Goal: Information Seeking & Learning: Learn about a topic

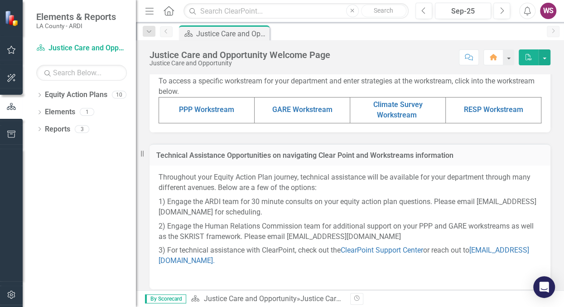
scroll to position [444, 0]
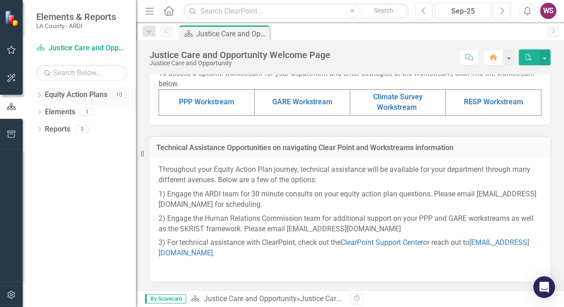
click at [39, 95] on icon "Dropdown" at bounding box center [39, 95] width 6 height 5
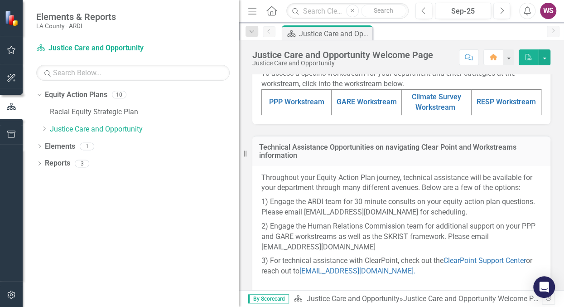
scroll to position [475, 0]
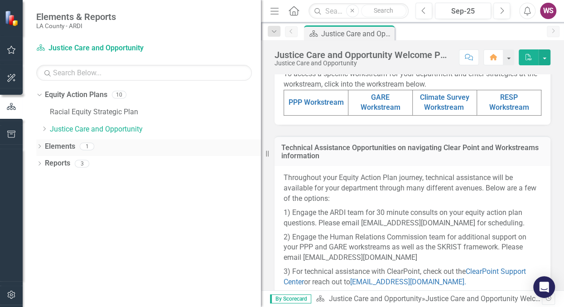
drag, startPoint x: 144, startPoint y: 150, endPoint x: 258, endPoint y: 142, distance: 114.5
click at [261, 143] on div "Resize" at bounding box center [264, 153] width 7 height 307
click at [68, 115] on link "Racial Equity Strategic Plan" at bounding box center [155, 112] width 210 height 10
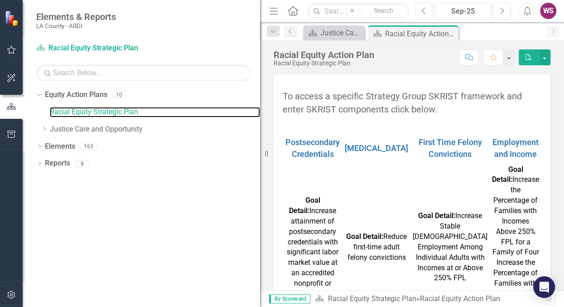
scroll to position [293, 0]
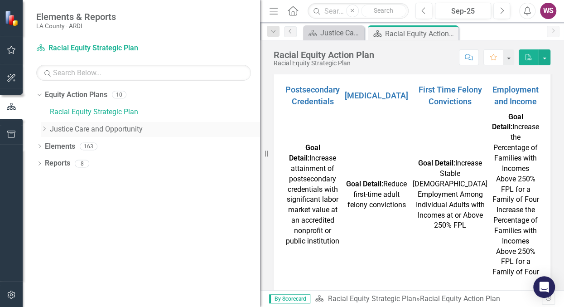
click at [45, 128] on icon at bounding box center [45, 128] width 2 height 5
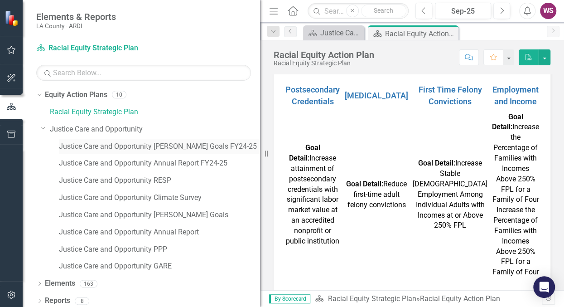
click at [175, 142] on link "Justice Care and Opportunity [PERSON_NAME] Goals FY24-25" at bounding box center [159, 146] width 201 height 10
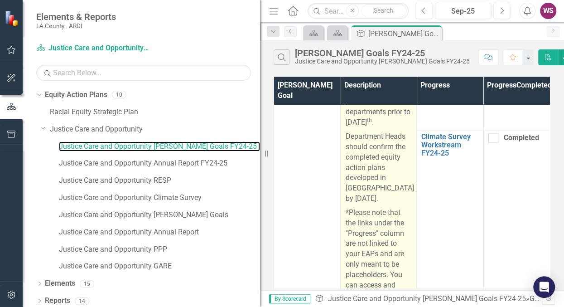
scroll to position [631, 0]
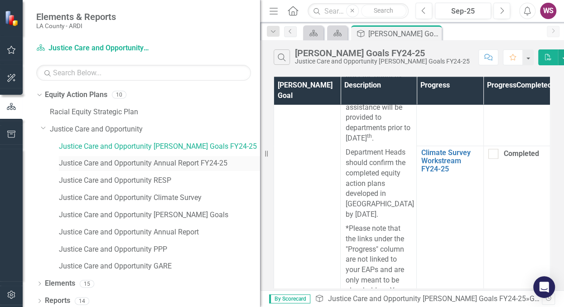
click at [202, 165] on link "Justice Care and Opportunity Annual Report FY24-25" at bounding box center [159, 163] width 201 height 10
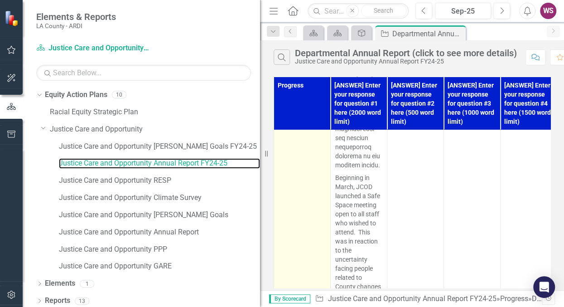
scroll to position [2105, 0]
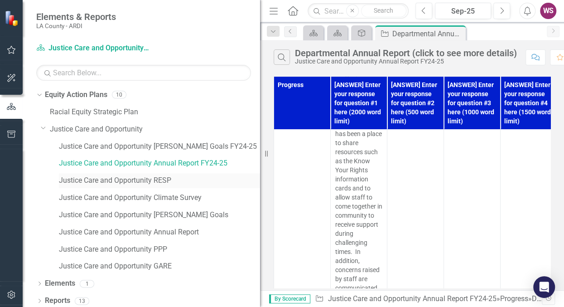
click at [166, 183] on link "Justice Care and Opportunity RESP" at bounding box center [159, 180] width 201 height 10
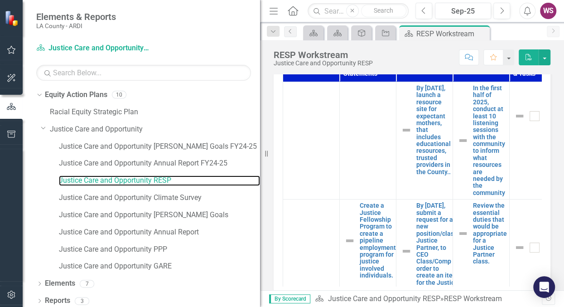
scroll to position [368, 0]
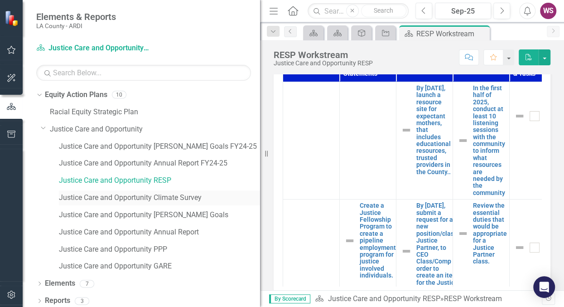
click at [192, 196] on link "Justice Care and Opportunity Climate Survey" at bounding box center [159, 198] width 201 height 10
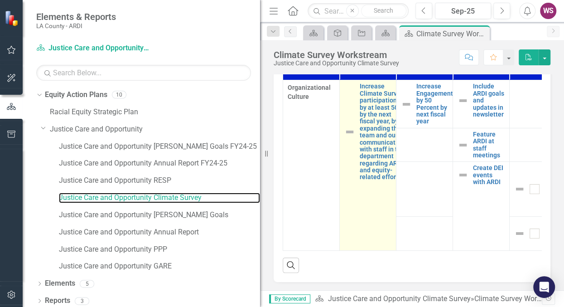
scroll to position [342, 0]
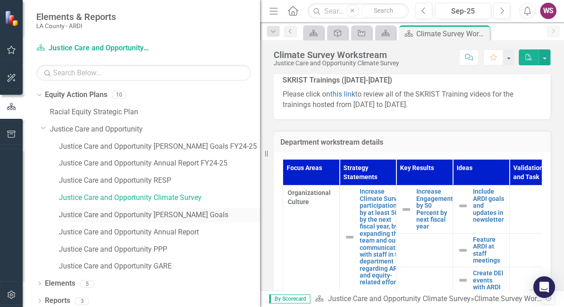
click at [167, 213] on link "Justice Care and Opportunity [PERSON_NAME] Goals" at bounding box center [159, 215] width 201 height 10
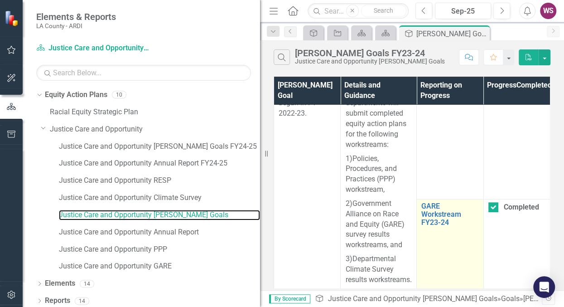
scroll to position [2052, 0]
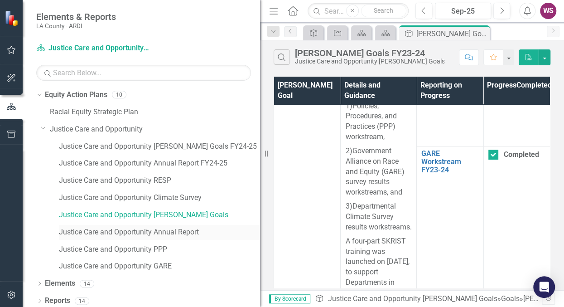
click at [156, 231] on link "Justice Care and Opportunity Annual Report" at bounding box center [159, 232] width 201 height 10
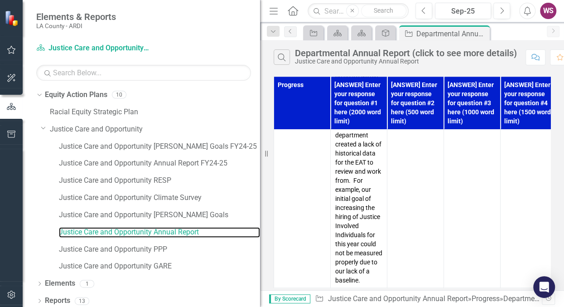
scroll to position [2524, 0]
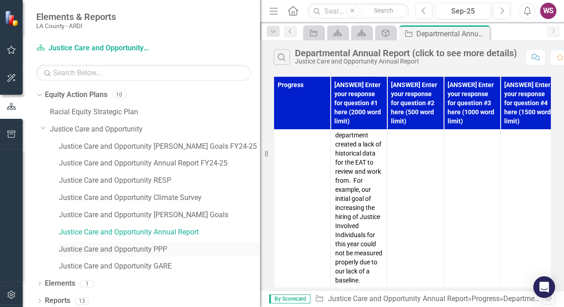
click at [138, 245] on link "Justice Care and Opportunity PPP" at bounding box center [159, 249] width 201 height 10
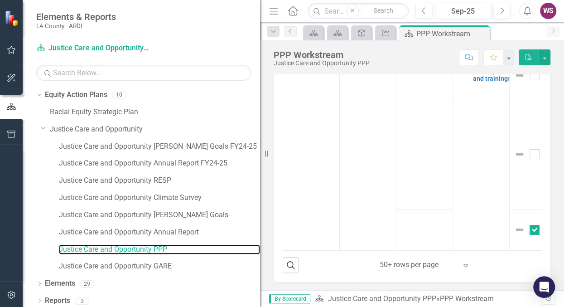
scroll to position [1802, 0]
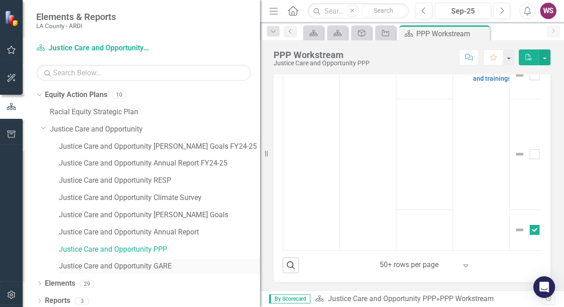
click at [132, 271] on link "Justice Care and Opportunity GARE" at bounding box center [159, 266] width 201 height 10
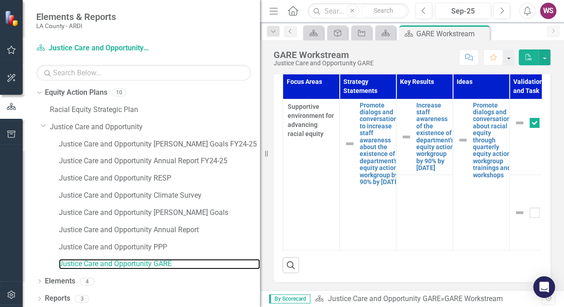
scroll to position [4, 0]
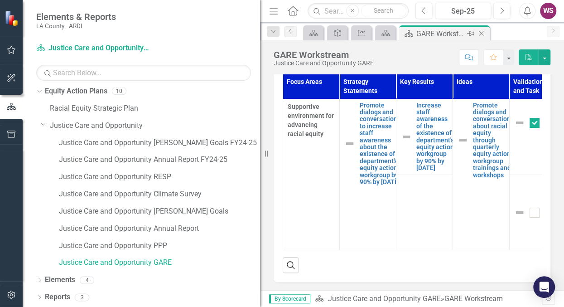
click at [481, 33] on icon "Close" at bounding box center [481, 33] width 9 height 7
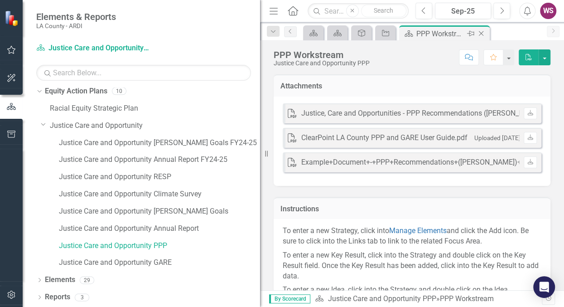
click at [479, 30] on icon "Close" at bounding box center [481, 33] width 9 height 7
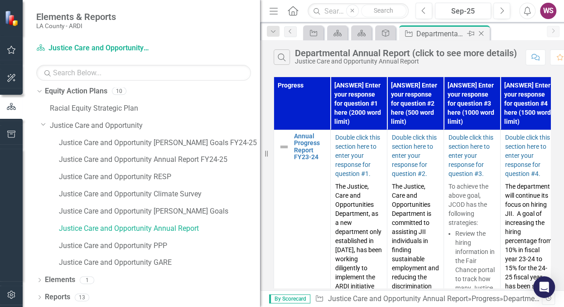
click at [478, 34] on icon "Close" at bounding box center [481, 33] width 9 height 7
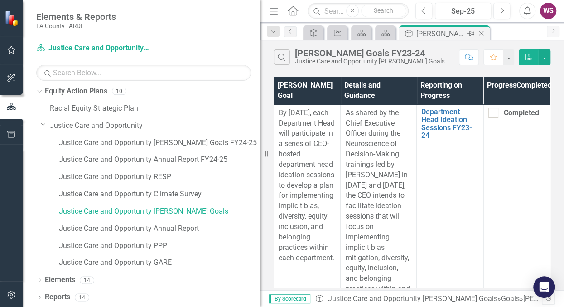
click at [487, 34] on div "Close" at bounding box center [481, 33] width 11 height 11
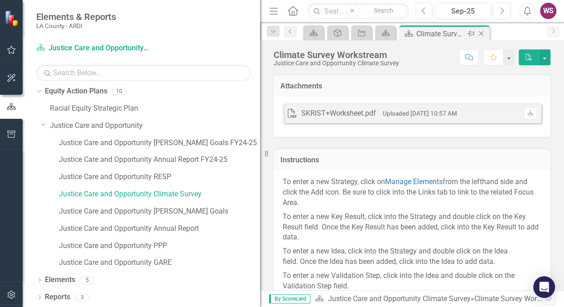
click at [485, 34] on icon "Close" at bounding box center [481, 33] width 9 height 7
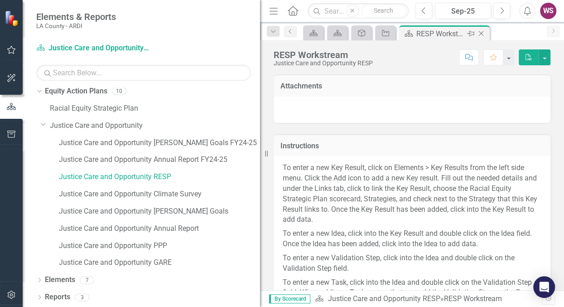
click at [482, 33] on icon "Close" at bounding box center [481, 33] width 9 height 7
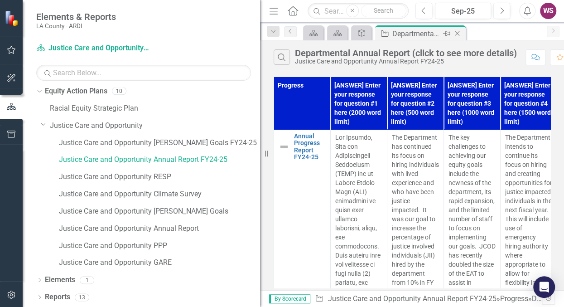
click at [465, 34] on div "Progress Departmental Annual Report (click to see more details) Pin Close" at bounding box center [420, 32] width 91 height 15
click at [459, 35] on icon "Close" at bounding box center [457, 33] width 9 height 7
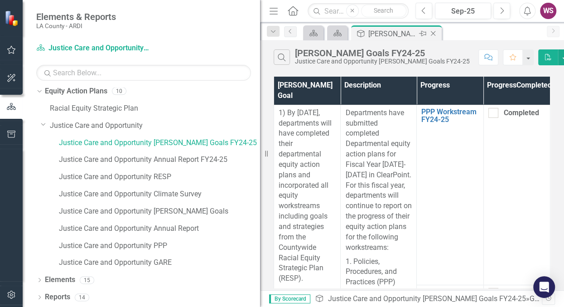
click at [436, 33] on icon "Close" at bounding box center [433, 33] width 9 height 7
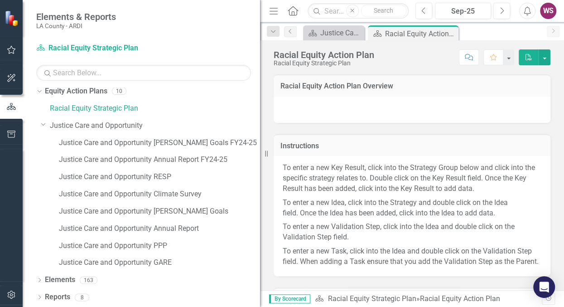
click at [0, 0] on icon "Close" at bounding box center [0, 0] width 0 height 0
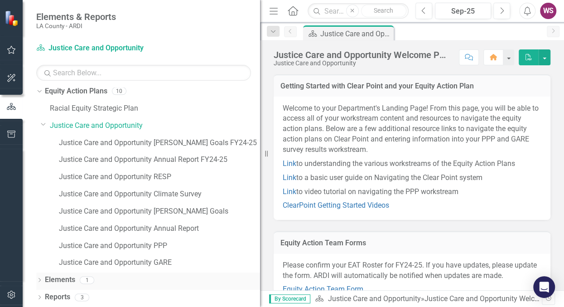
click at [37, 278] on div "Dropdown" at bounding box center [39, 281] width 6 height 8
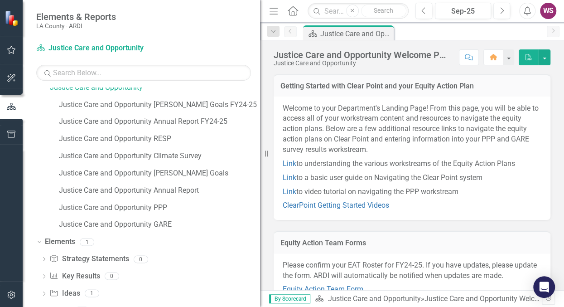
scroll to position [55, 0]
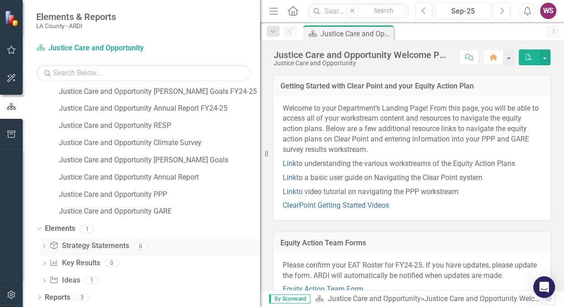
click at [43, 249] on icon "Dropdown" at bounding box center [44, 246] width 6 height 5
click at [81, 242] on link "Strategy Statement Strategy Statements" at bounding box center [88, 246] width 79 height 10
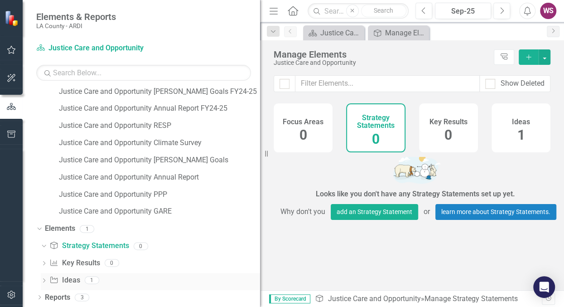
click at [68, 279] on link "Idea Ideas" at bounding box center [64, 280] width 30 height 10
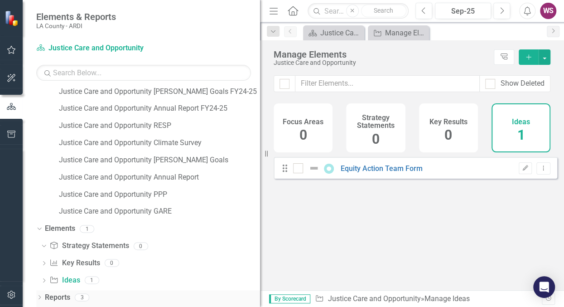
click at [40, 299] on icon "Dropdown" at bounding box center [39, 298] width 6 height 5
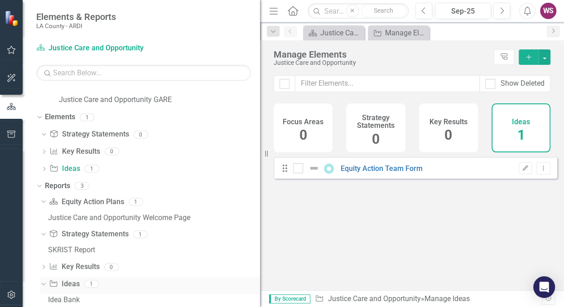
scroll to position [182, 0]
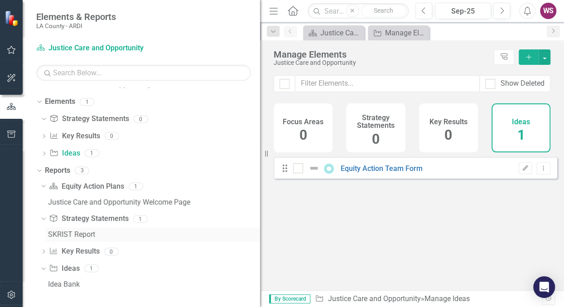
click at [85, 236] on div "SKRIST Report" at bounding box center [154, 234] width 212 height 8
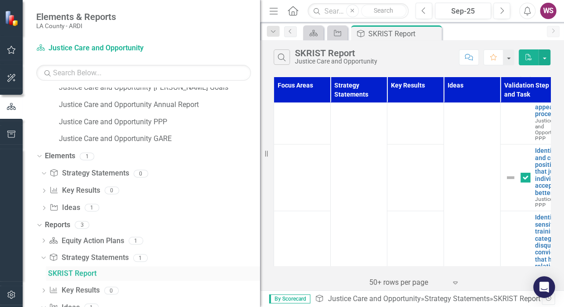
scroll to position [167, 0]
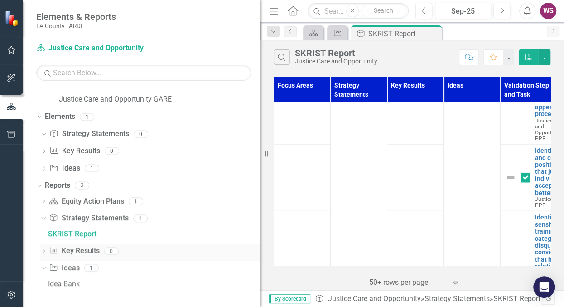
click at [83, 252] on link "Key Result Key Results" at bounding box center [74, 251] width 50 height 10
click at [72, 270] on link "Idea Ideas" at bounding box center [64, 268] width 30 height 10
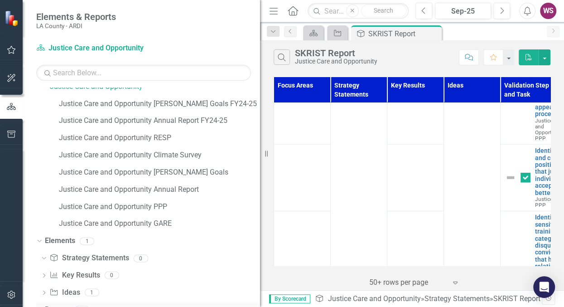
scroll to position [0, 0]
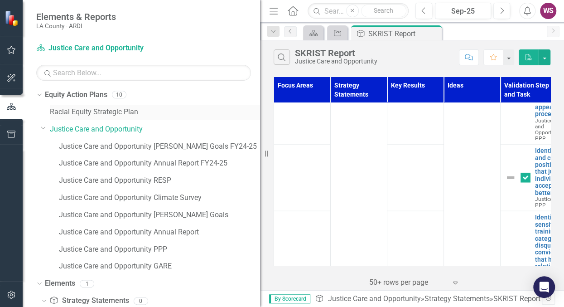
click at [109, 112] on link "Racial Equity Strategic Plan" at bounding box center [155, 112] width 210 height 10
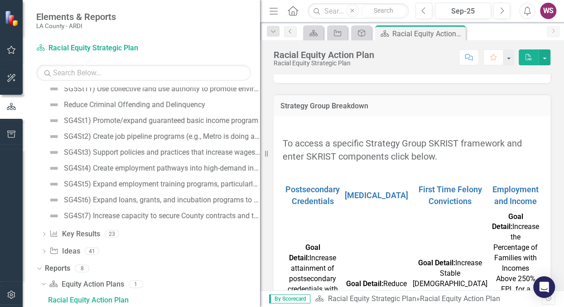
scroll to position [188, 0]
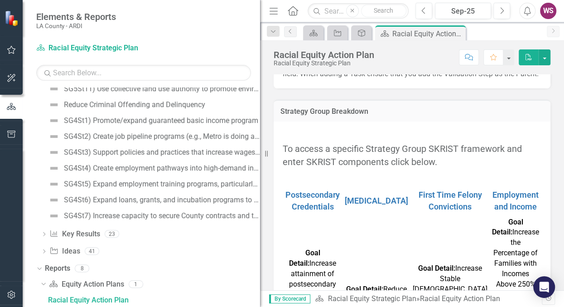
click at [325, 205] on div "Postsecondary Credentials" at bounding box center [312, 201] width 55 height 24
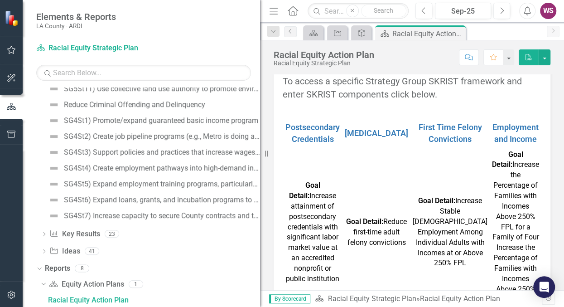
scroll to position [293, 0]
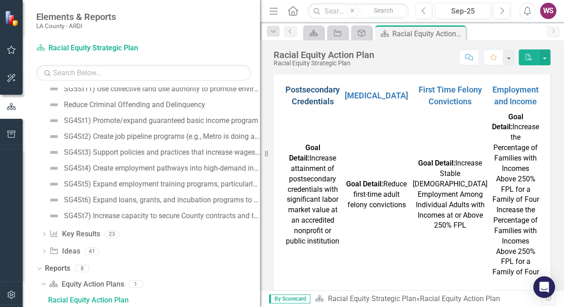
click at [323, 106] on link "Postsecondary Credentials" at bounding box center [313, 95] width 54 height 21
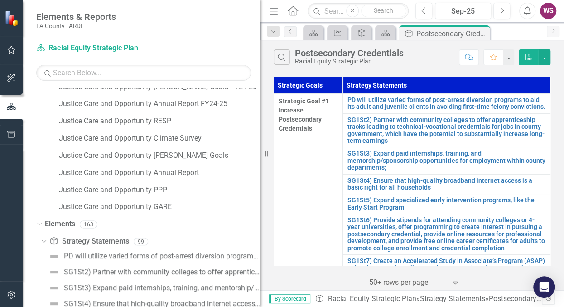
scroll to position [105, 0]
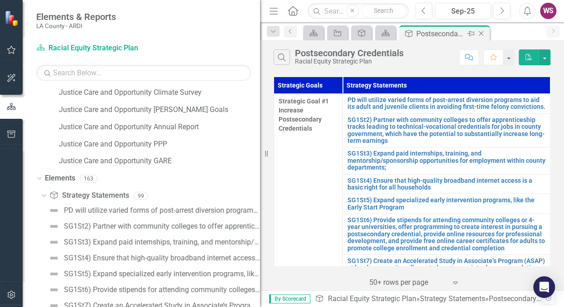
click at [482, 32] on icon at bounding box center [481, 33] width 5 height 5
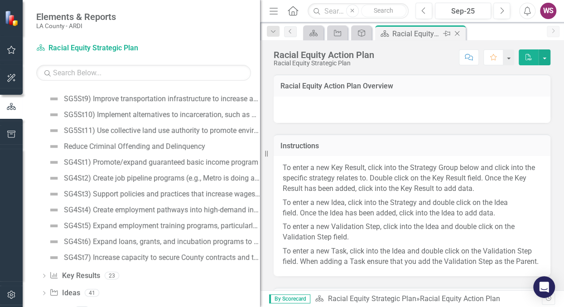
click at [457, 34] on icon at bounding box center [457, 33] width 5 height 5
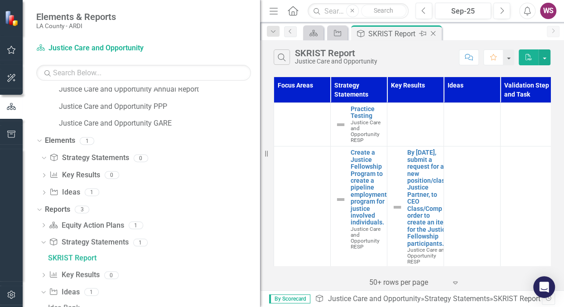
click at [435, 33] on icon "Close" at bounding box center [433, 33] width 9 height 7
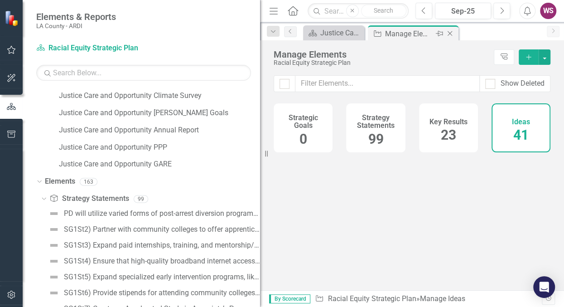
scroll to position [101, 0]
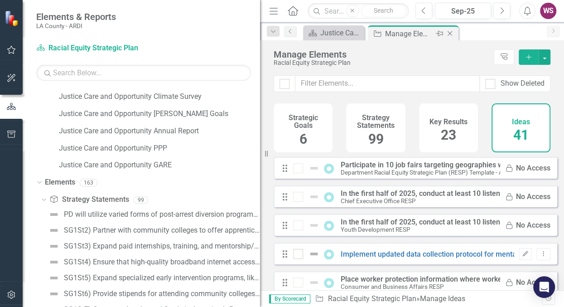
click at [448, 34] on icon "Close" at bounding box center [450, 33] width 9 height 7
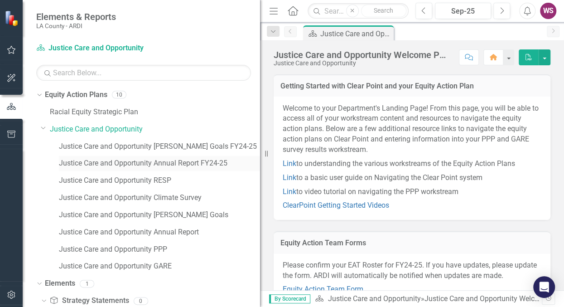
click at [189, 159] on link "Justice Care and Opportunity Annual Report FY24-25" at bounding box center [159, 163] width 201 height 10
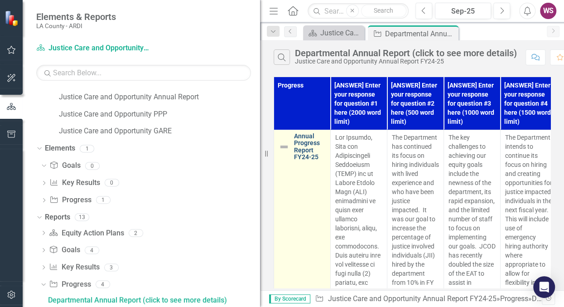
click at [312, 155] on link "Annual Progress Report FY24-25" at bounding box center [310, 147] width 32 height 28
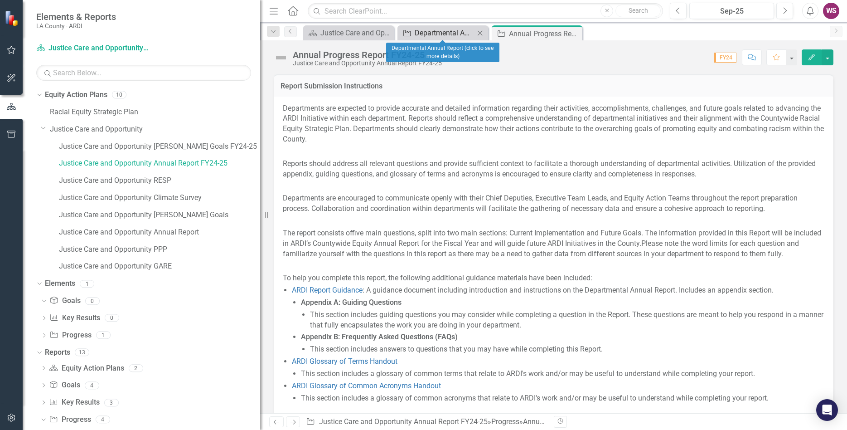
click at [424, 33] on div "Departmental Annual Report (click to see more details)" at bounding box center [445, 32] width 60 height 11
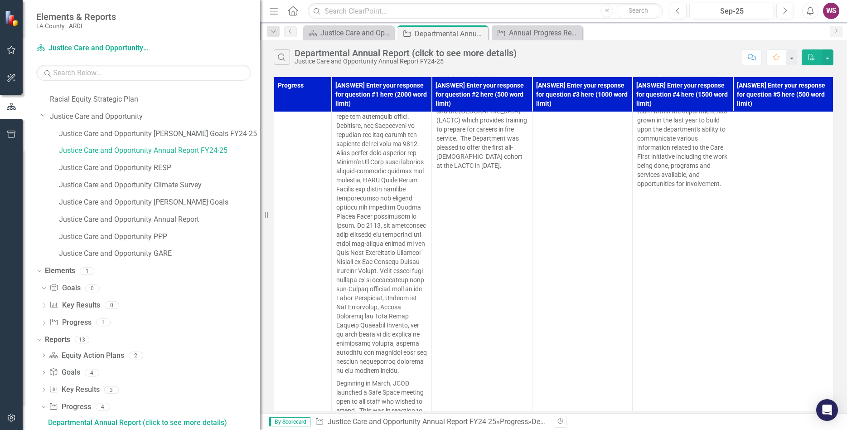
scroll to position [529, 0]
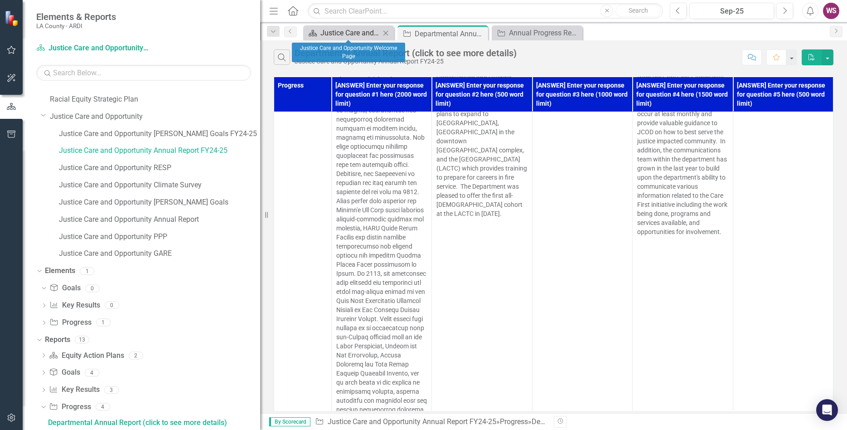
click at [366, 30] on div "Justice Care and Opportunity Welcome Page" at bounding box center [350, 32] width 60 height 11
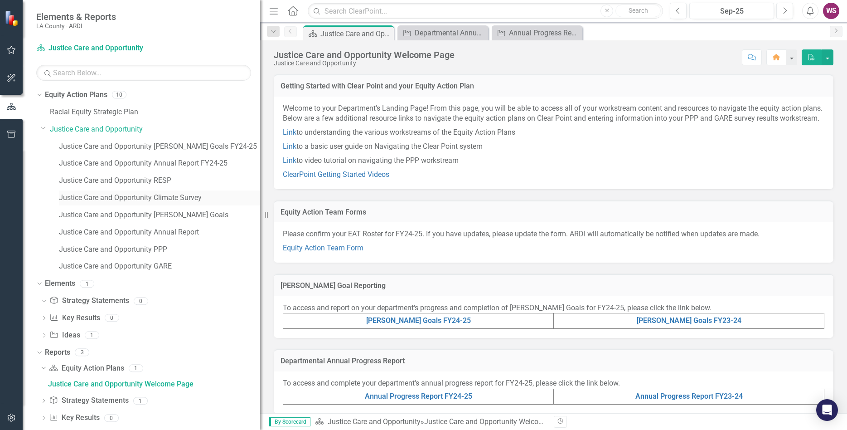
click at [181, 198] on link "Justice Care and Opportunity Climate Survey" at bounding box center [159, 198] width 201 height 10
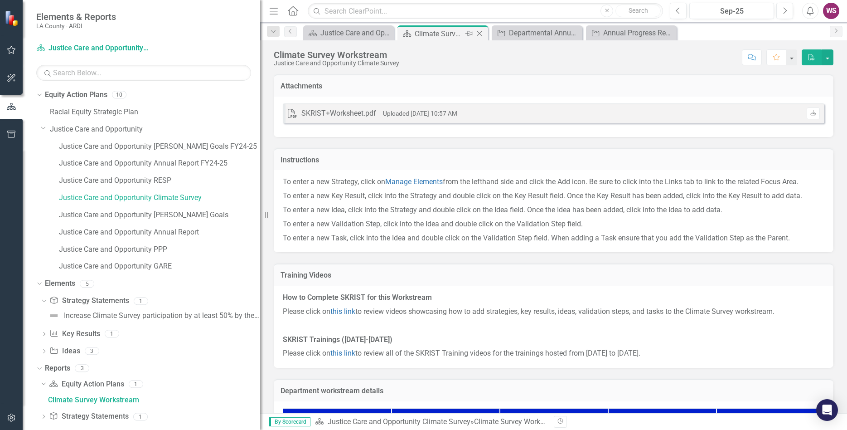
click at [481, 34] on icon "Close" at bounding box center [479, 33] width 9 height 7
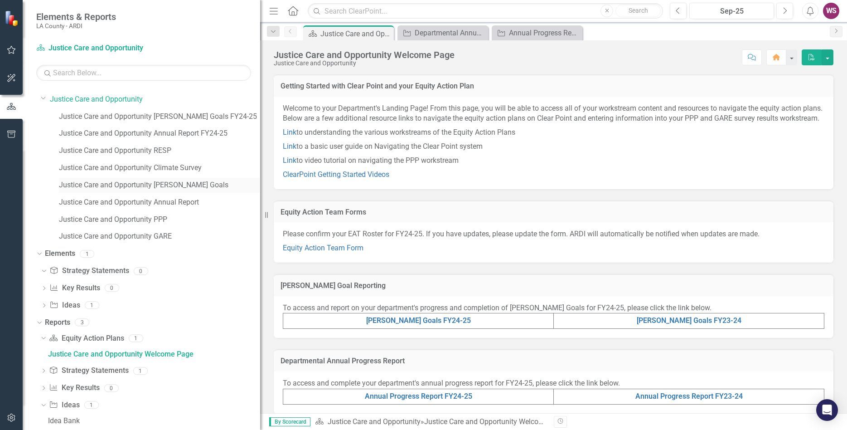
scroll to position [44, 0]
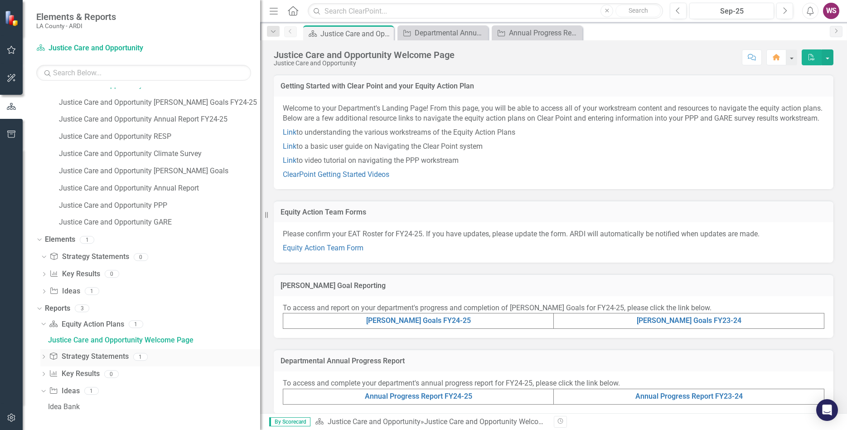
click at [138, 306] on div "1" at bounding box center [140, 357] width 15 height 8
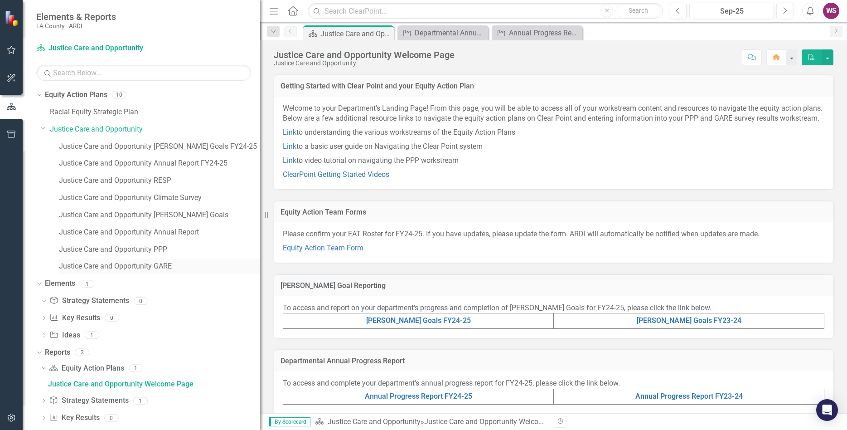
click at [121, 269] on link "Justice Care and Opportunity GARE" at bounding box center [159, 266] width 201 height 10
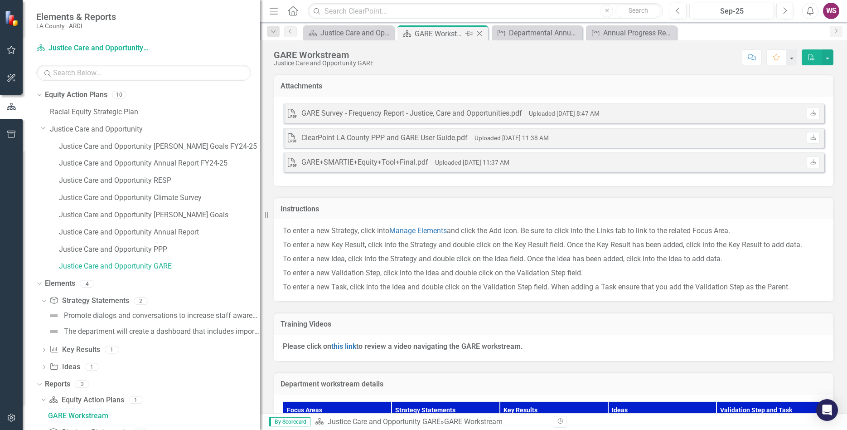
click at [480, 35] on icon "Close" at bounding box center [479, 33] width 9 height 7
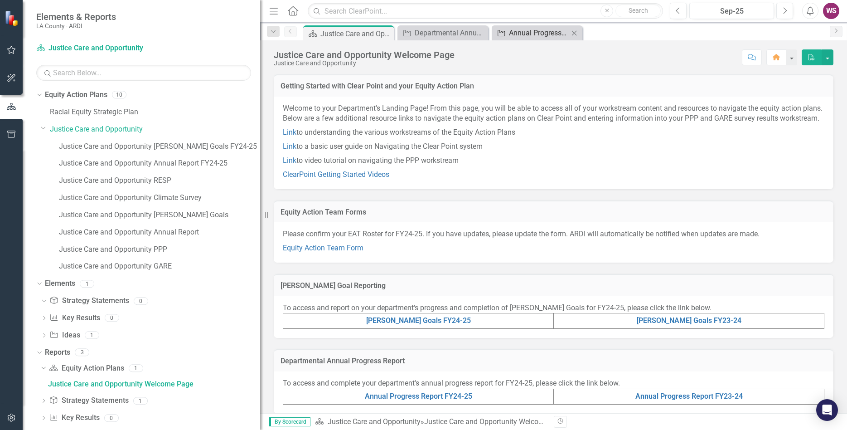
click at [541, 34] on div "Annual Progress Report FY24-25" at bounding box center [539, 32] width 60 height 11
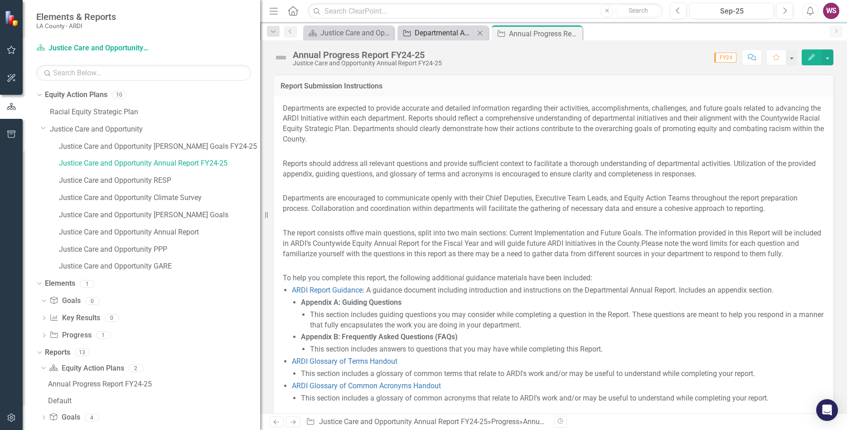
click at [441, 37] on div "Departmental Annual Report (click to see more details)" at bounding box center [445, 32] width 60 height 11
